Goal: Information Seeking & Learning: Check status

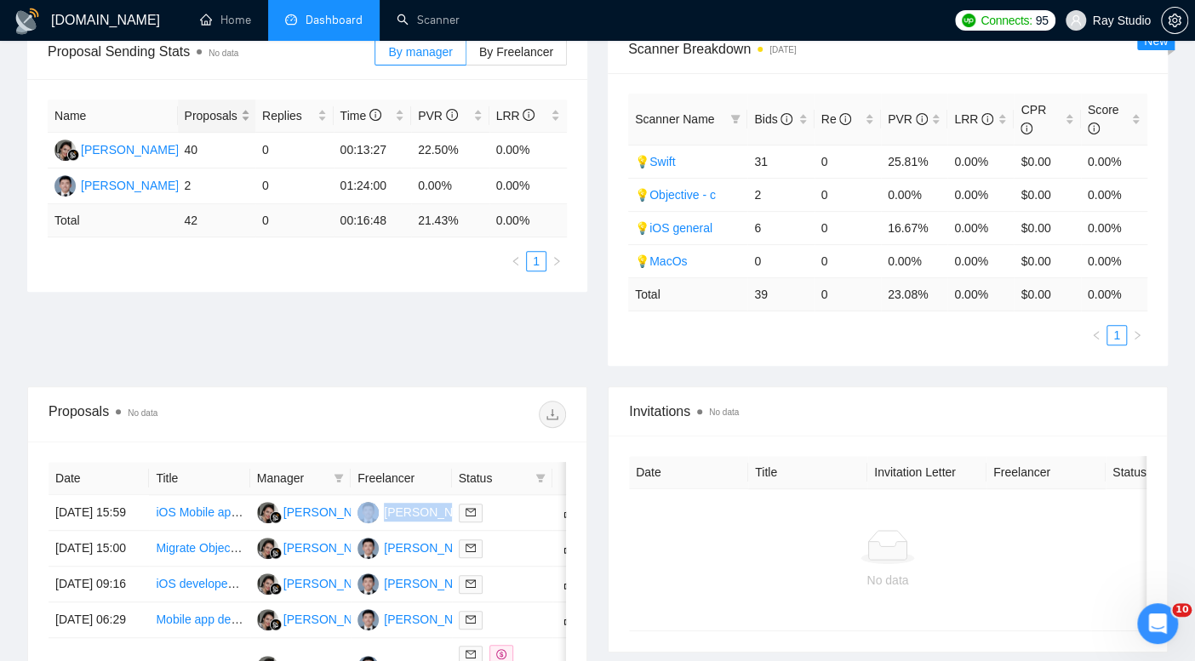
scroll to position [275, 0]
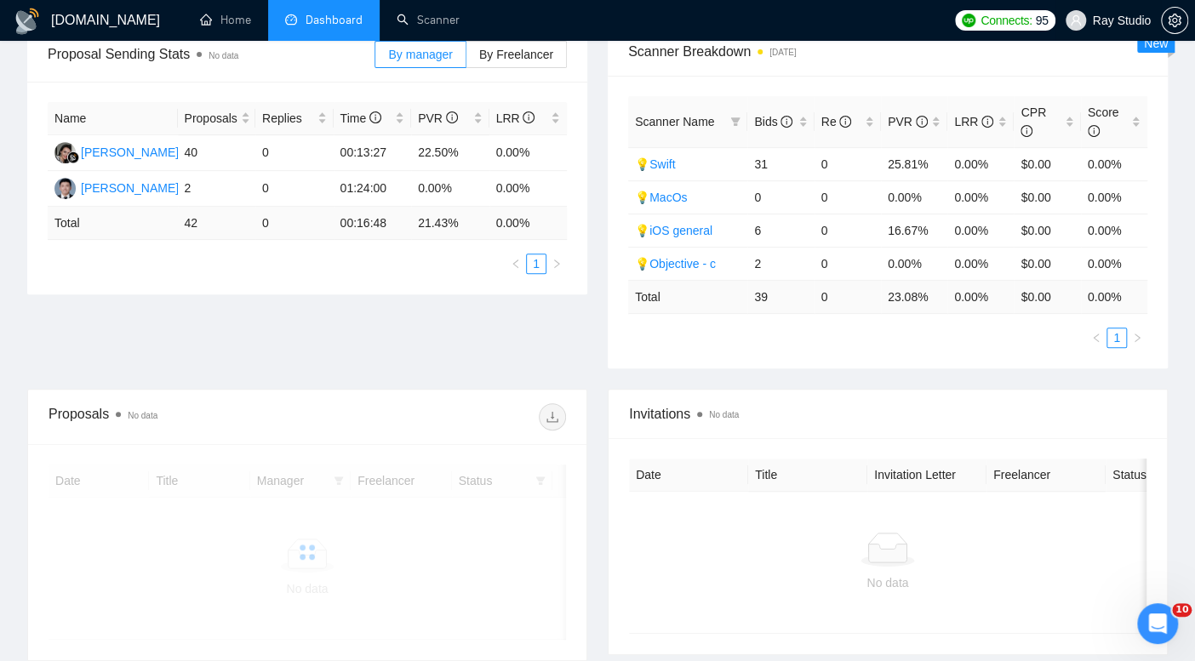
scroll to position [275, 0]
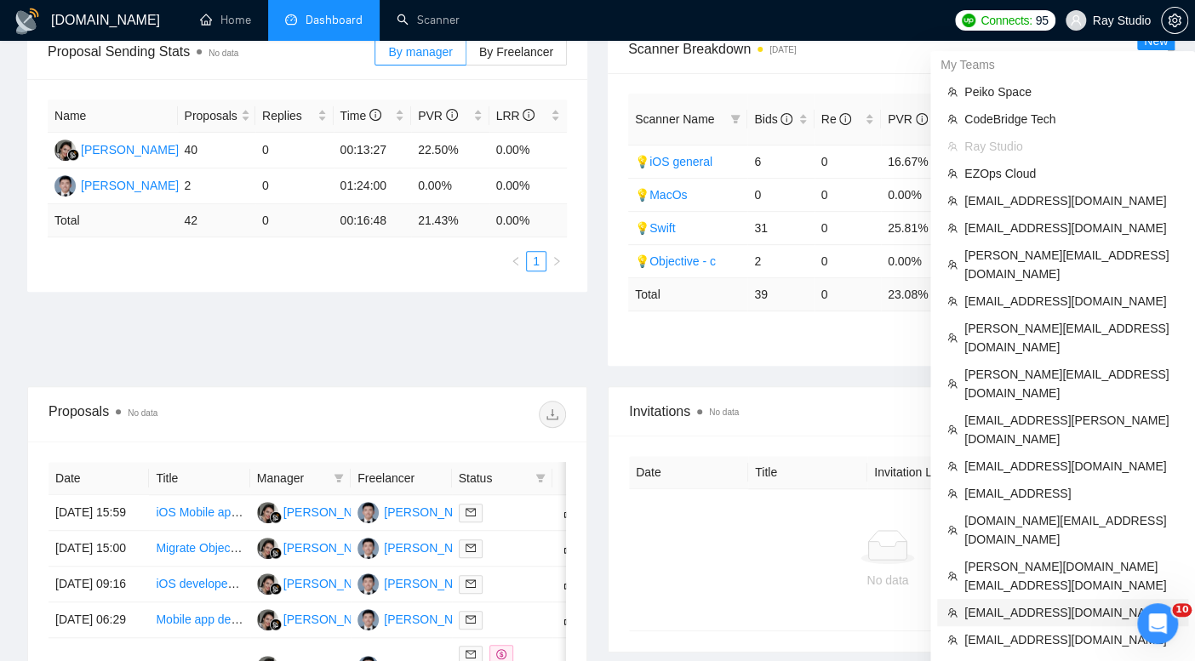
click at [1026, 603] on span "[EMAIL_ADDRESS][DOMAIN_NAME]" at bounding box center [1071, 612] width 214 height 19
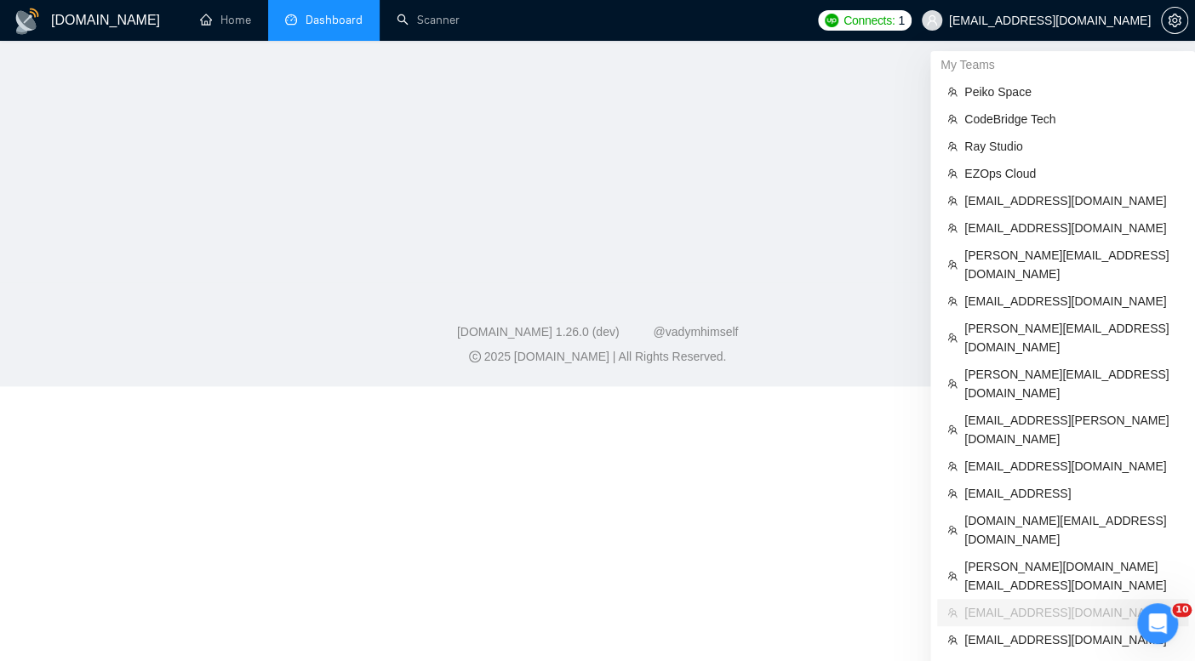
scroll to position [316, 0]
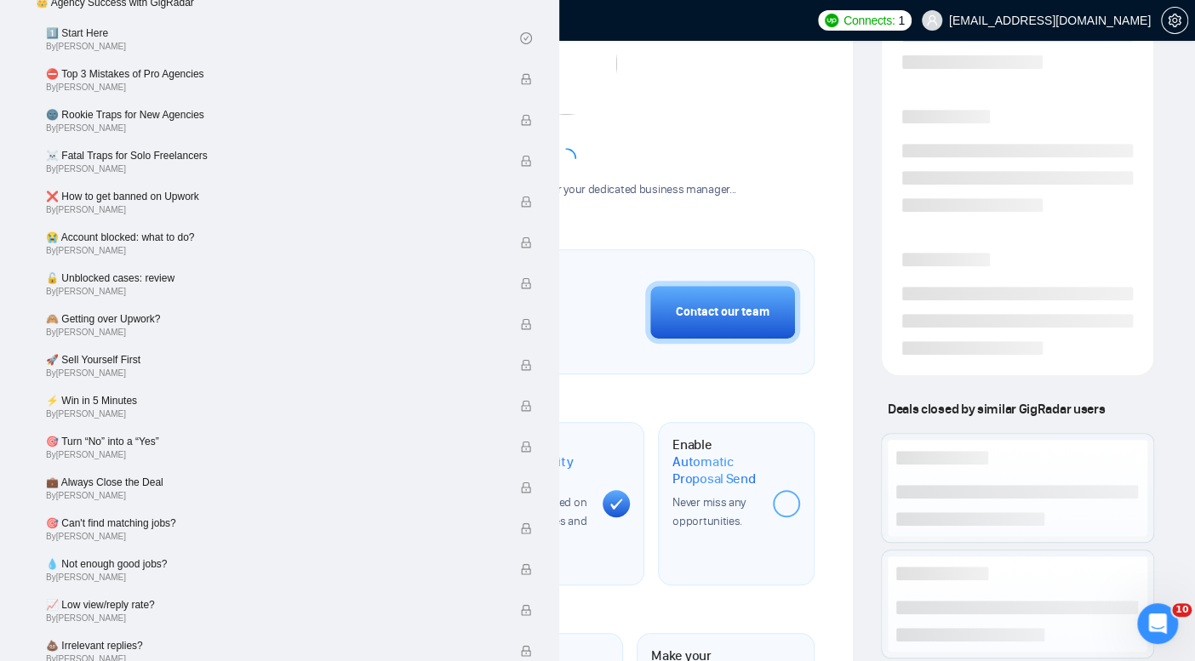
click at [397, 22] on link "Scanner" at bounding box center [428, 20] width 63 height 14
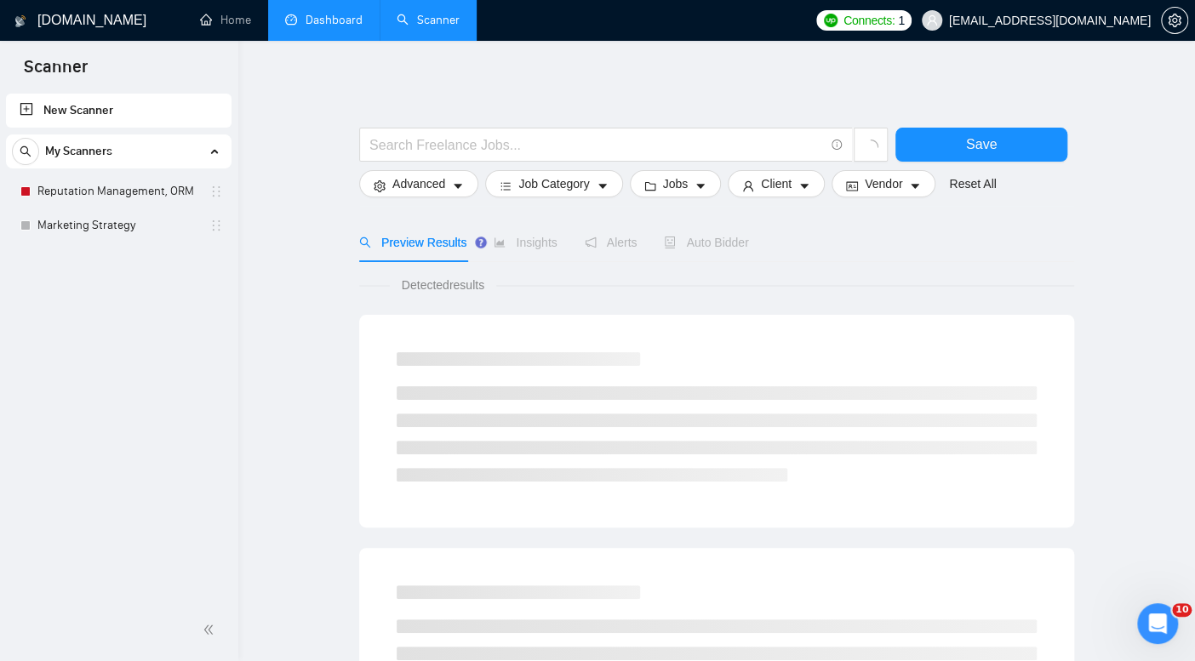
click at [319, 20] on link "Dashboard" at bounding box center [323, 20] width 77 height 14
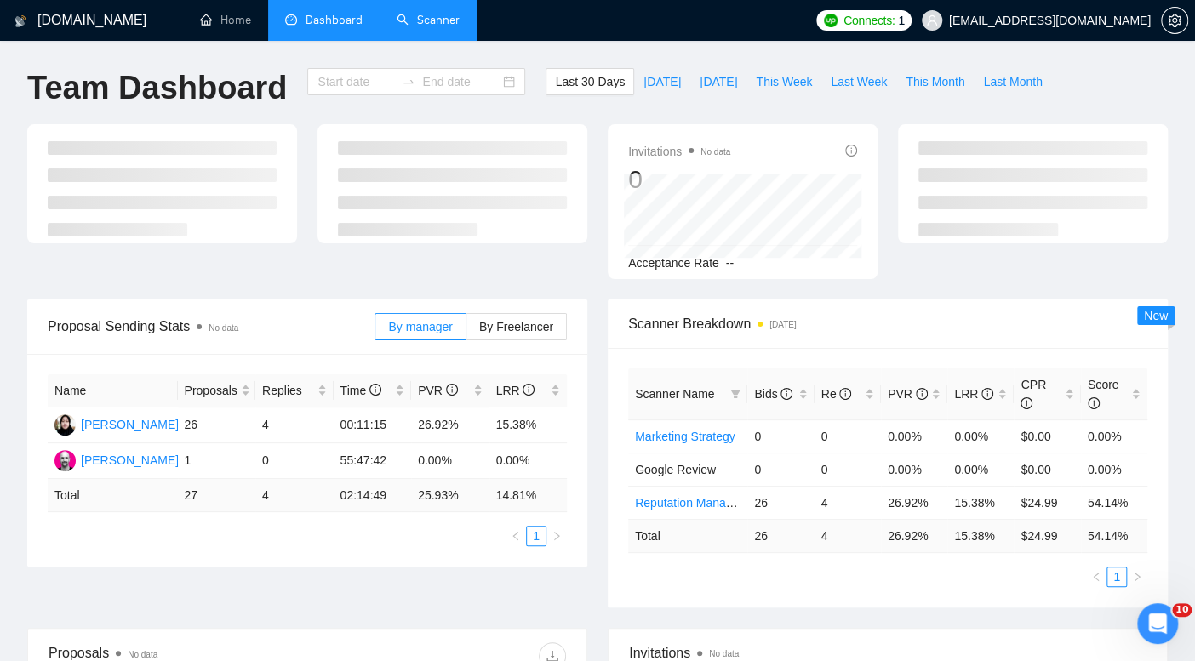
type input "[DATE]"
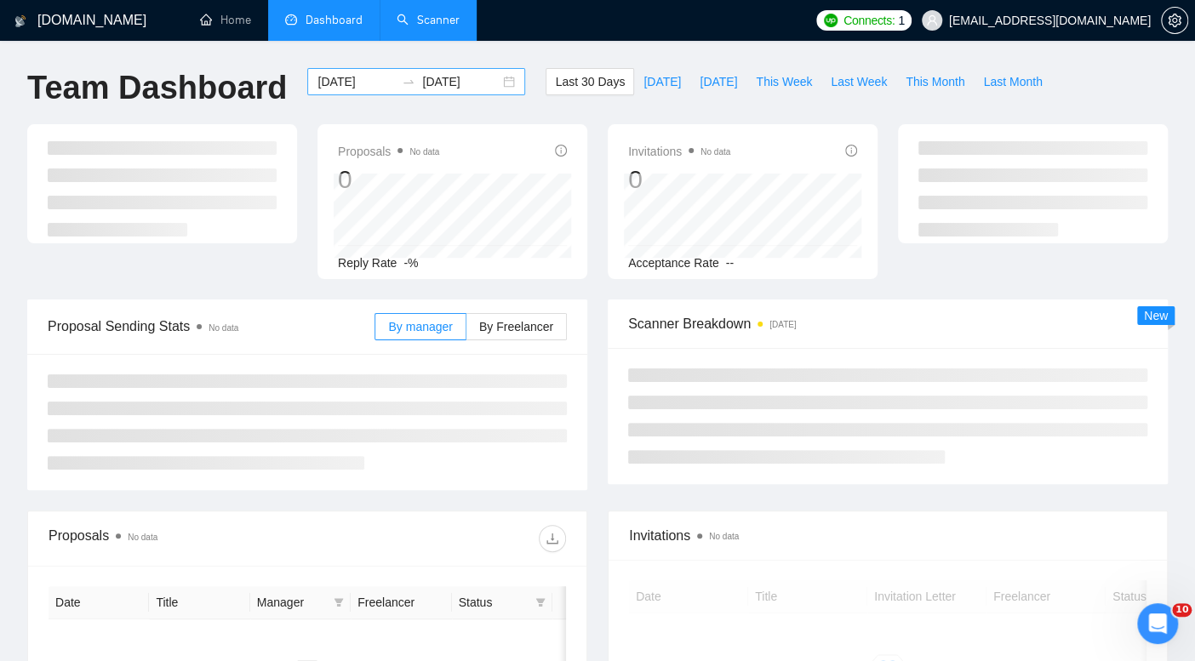
click at [496, 82] on div "[DATE] [DATE]" at bounding box center [416, 81] width 218 height 27
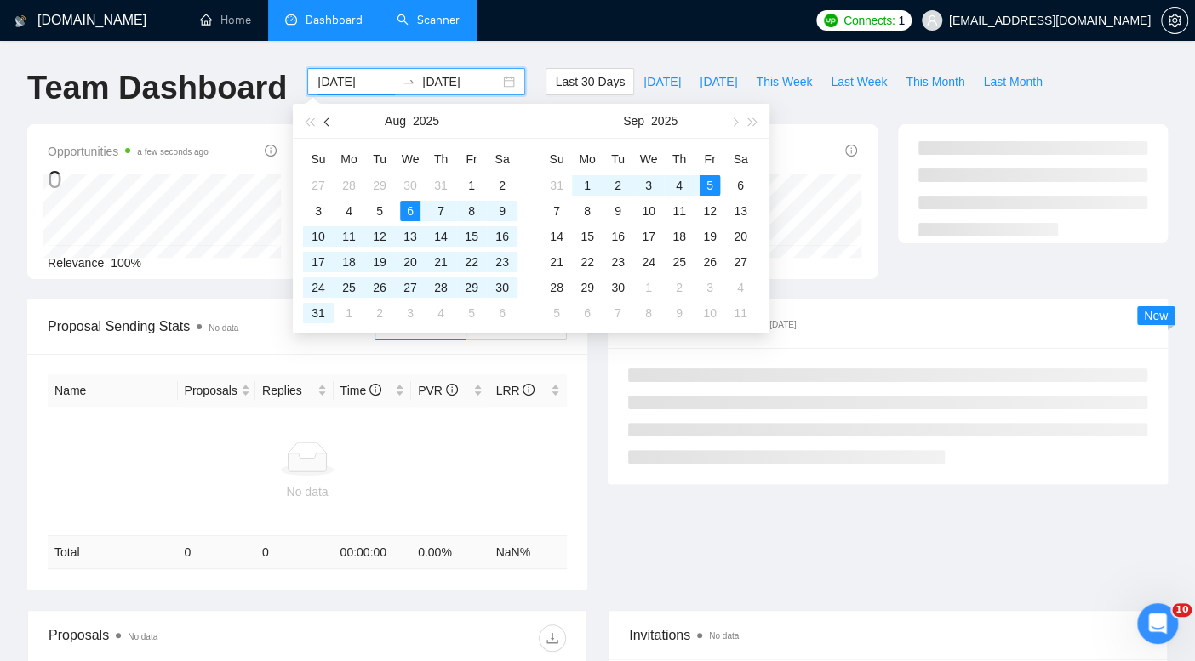
click at [329, 117] on button "button" at bounding box center [327, 121] width 19 height 34
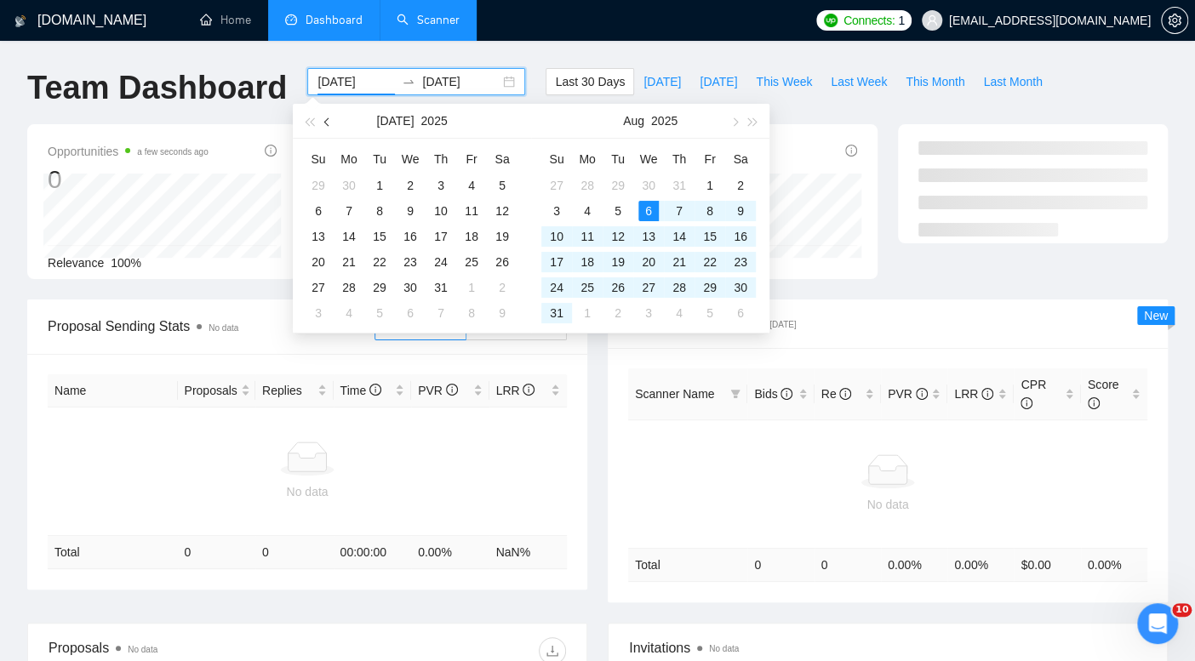
click at [329, 117] on button "button" at bounding box center [327, 121] width 19 height 34
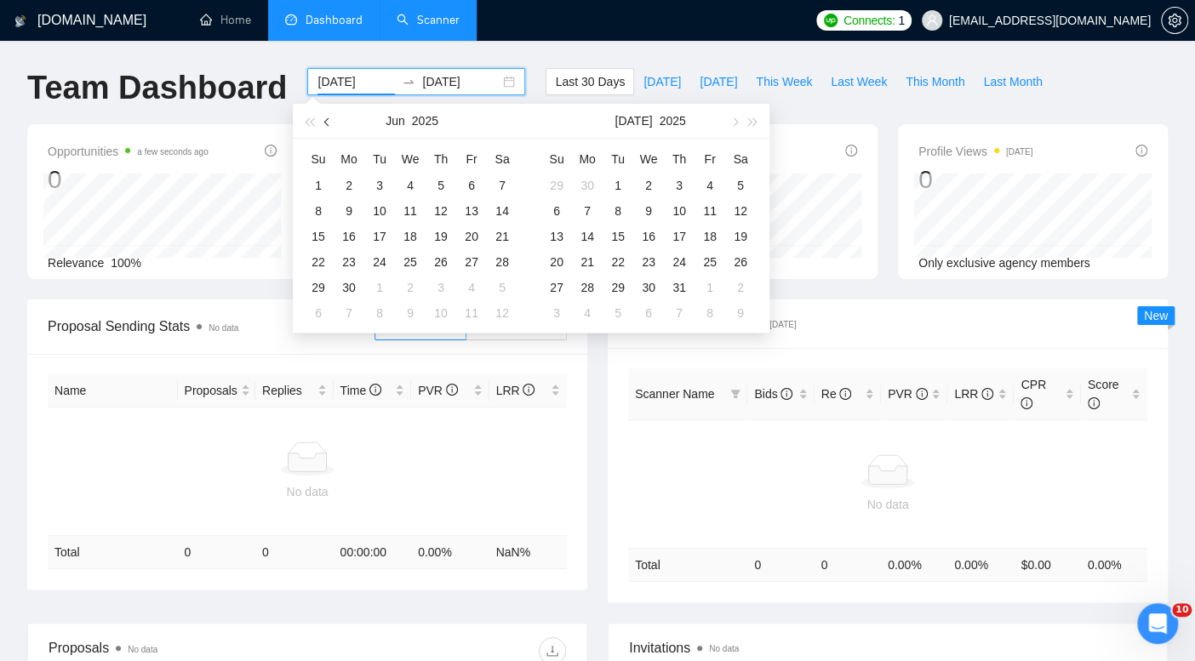
click at [329, 117] on button "button" at bounding box center [327, 121] width 19 height 34
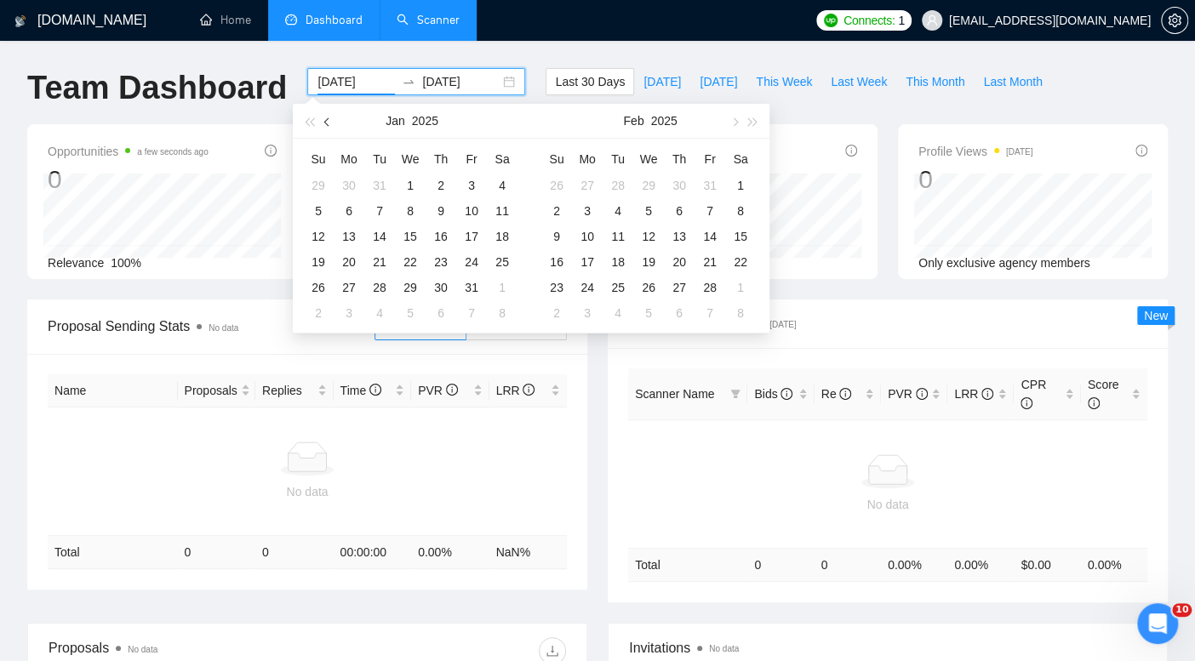
click at [329, 117] on button "button" at bounding box center [327, 121] width 19 height 34
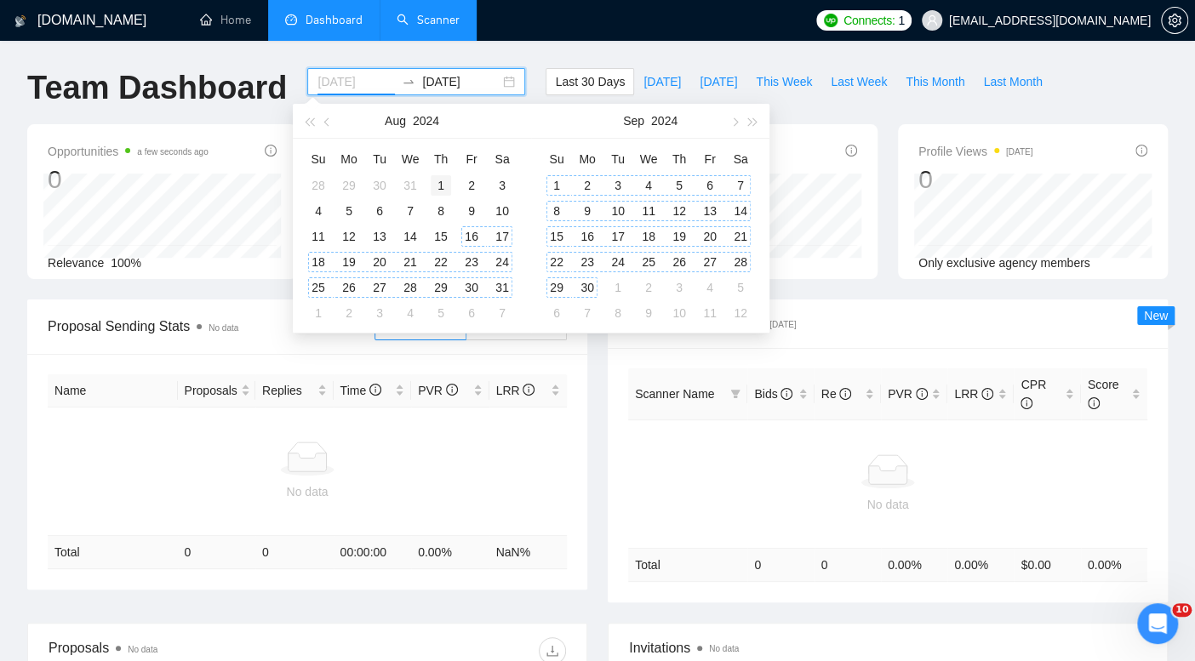
type input "[DATE]"
click at [438, 185] on div "1" at bounding box center [441, 185] width 20 height 20
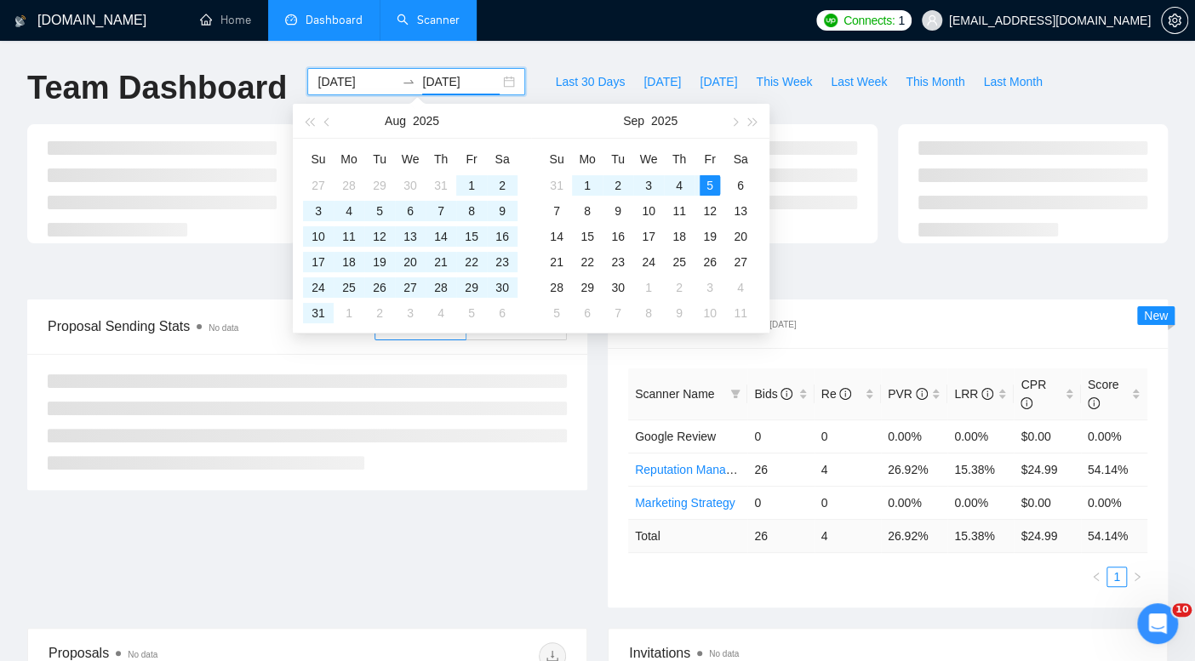
click at [679, 49] on div "[DOMAIN_NAME] Home Dashboard Scanner Connects: 1 [EMAIL_ADDRESS][DOMAIN_NAME] T…" at bounding box center [597, 526] width 1195 height 1052
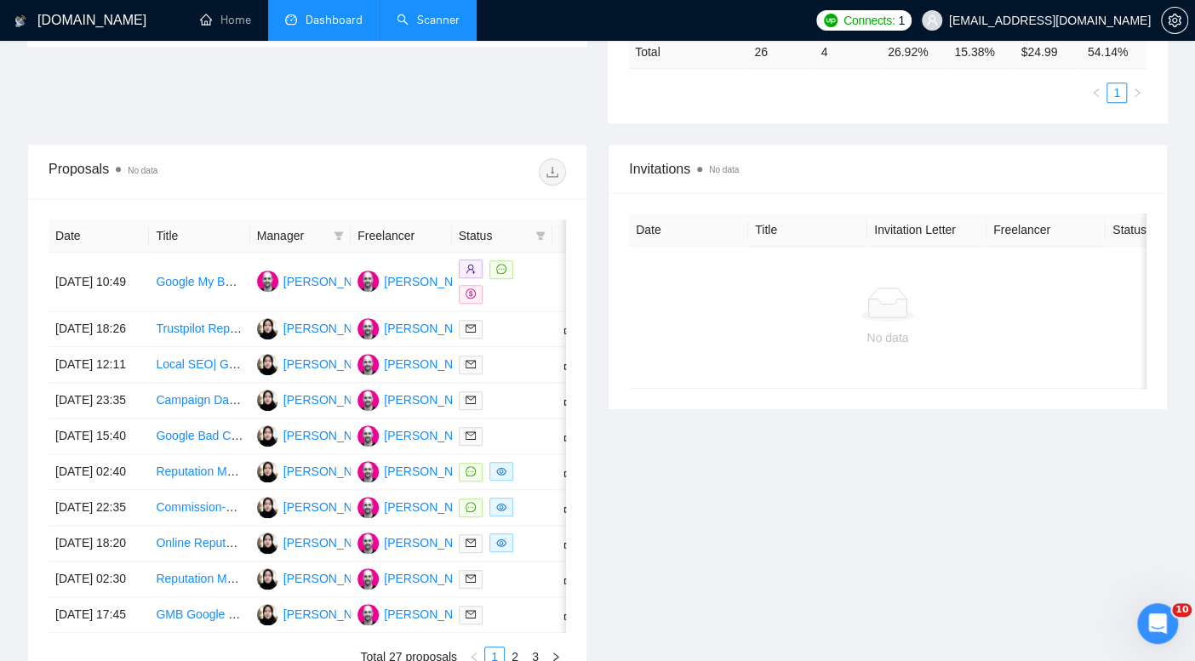
scroll to position [487, 0]
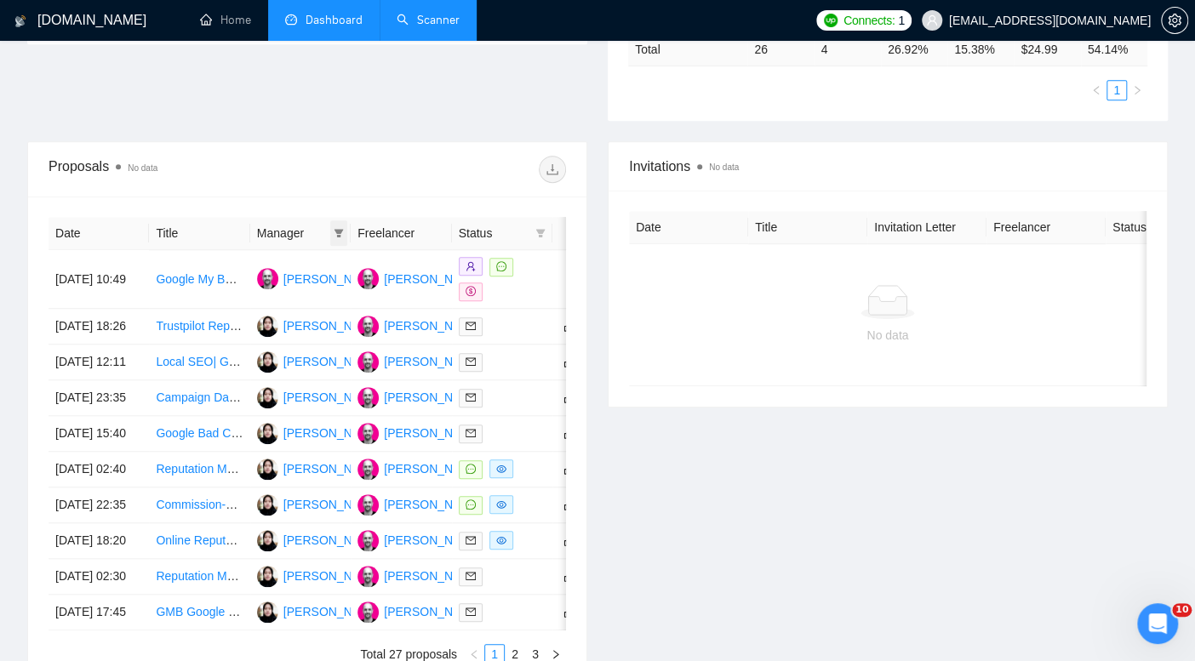
click at [335, 231] on icon "filter" at bounding box center [338, 233] width 9 height 9
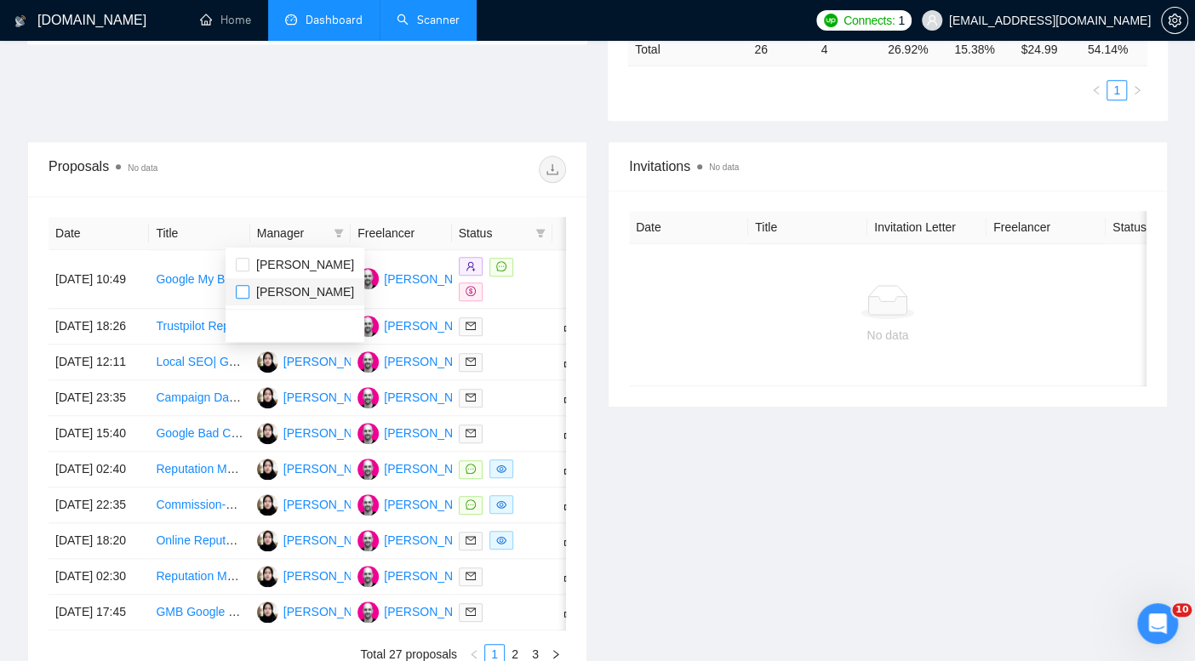
click at [242, 289] on input "checkbox" at bounding box center [243, 292] width 14 height 14
checkbox input "true"
click at [374, 163] on div at bounding box center [436, 169] width 259 height 27
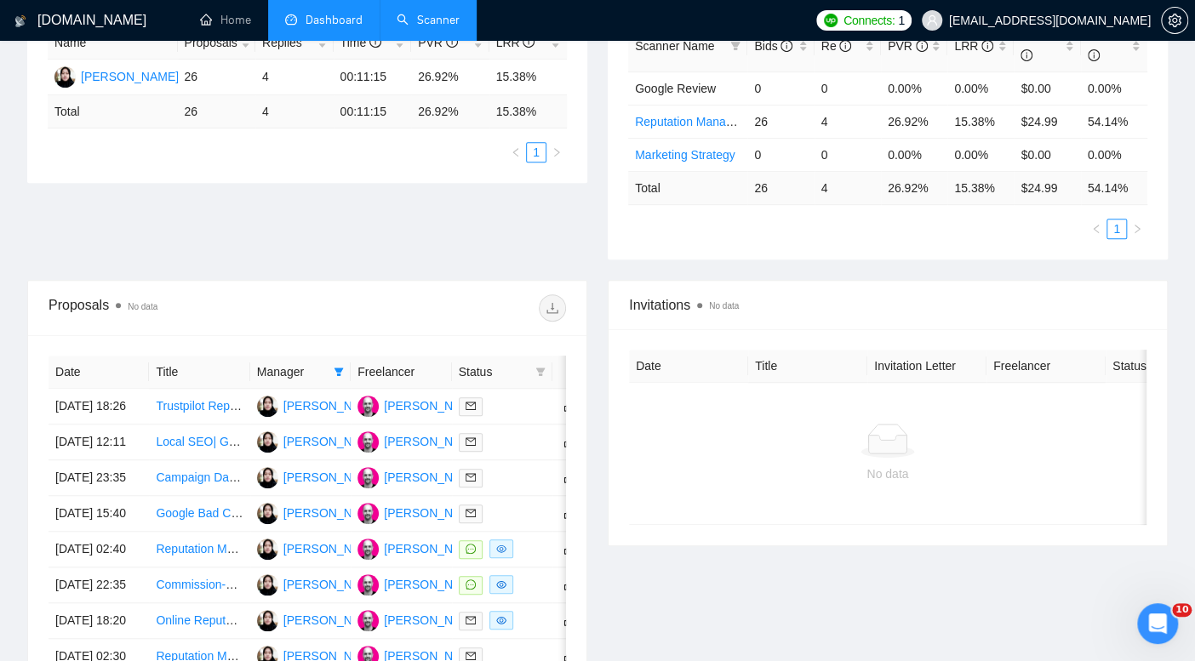
scroll to position [346, 0]
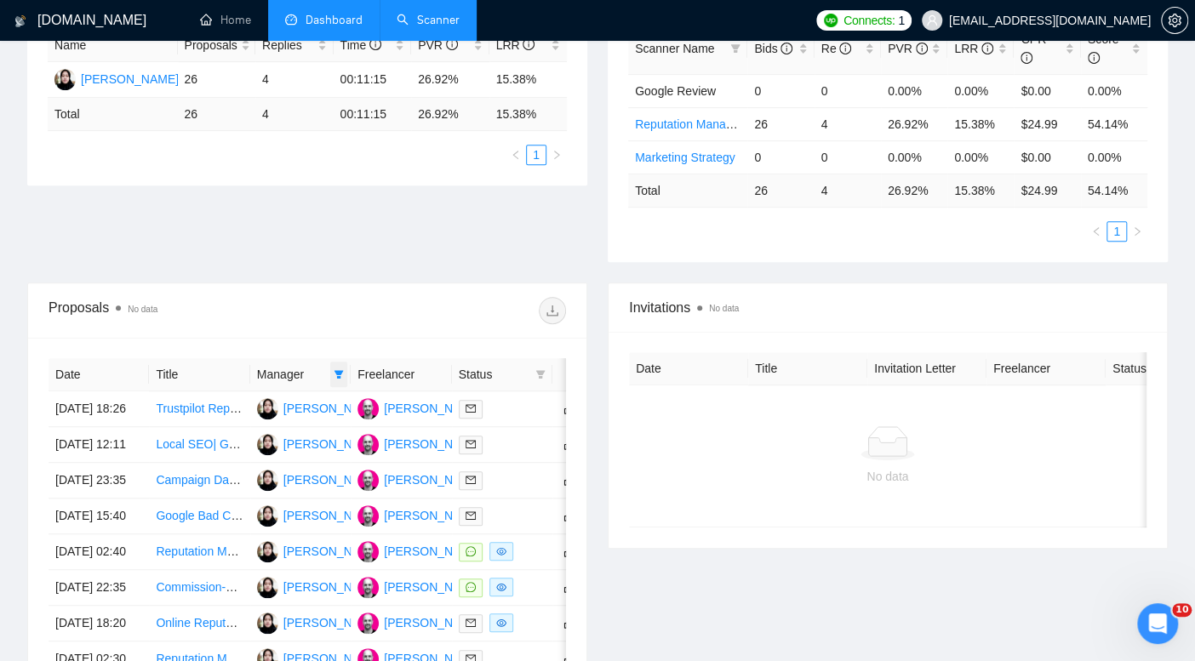
click at [339, 379] on span at bounding box center [338, 375] width 17 height 26
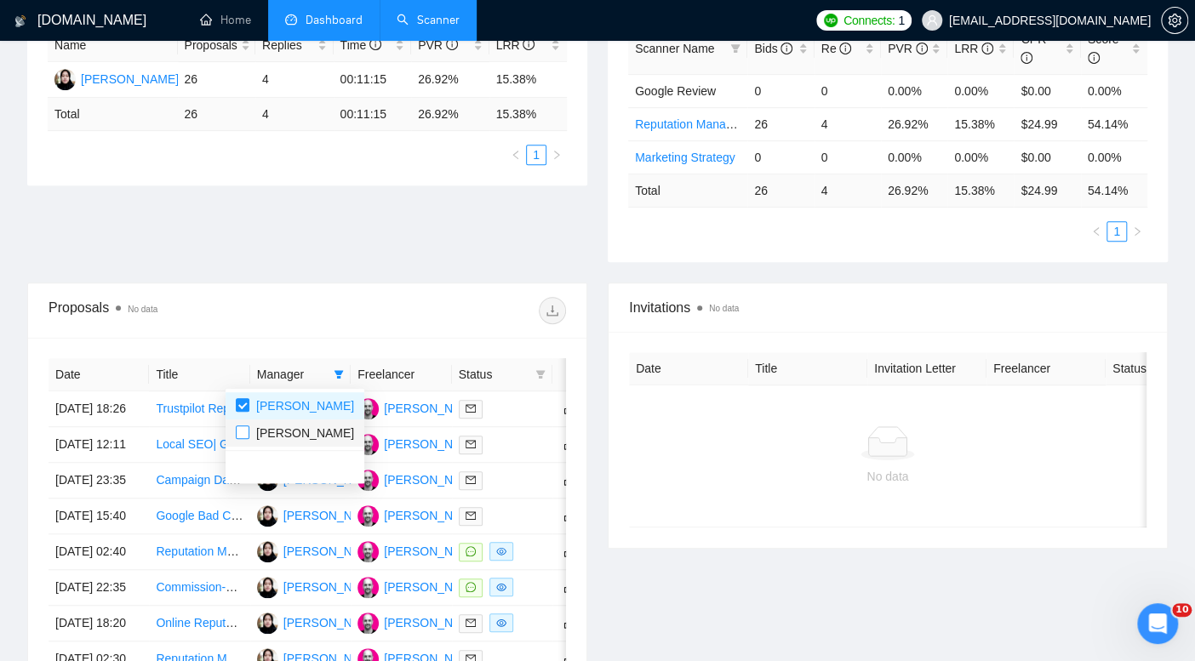
click at [238, 437] on input "checkbox" at bounding box center [243, 433] width 14 height 14
checkbox input "true"
click at [325, 334] on div "Proposals No data" at bounding box center [307, 310] width 517 height 54
